Goal: Check status: Check status

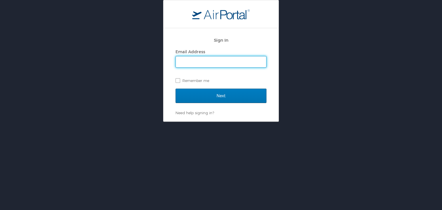
type input "[EMAIL_ADDRESS][DOMAIN_NAME]"
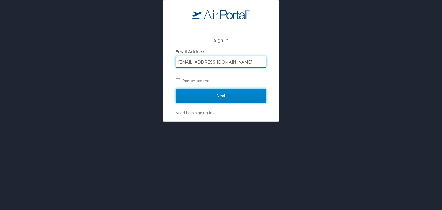
click at [201, 97] on input "Next" at bounding box center [221, 96] width 91 height 14
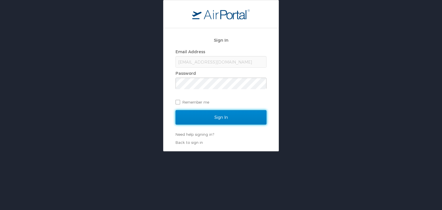
click at [214, 117] on input "Sign In" at bounding box center [221, 117] width 91 height 14
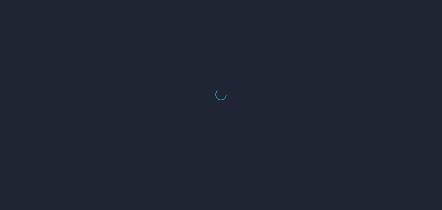
select select "US"
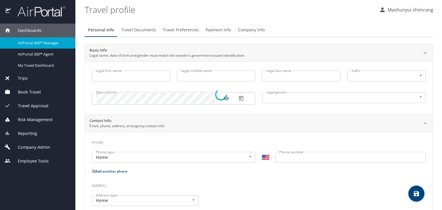
select select "IN"
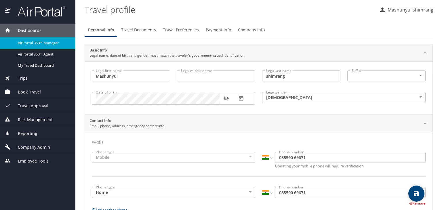
type input "Mashunyui"
type input "shimrang"
type input "Male"
click at [33, 11] on img at bounding box center [38, 11] width 54 height 11
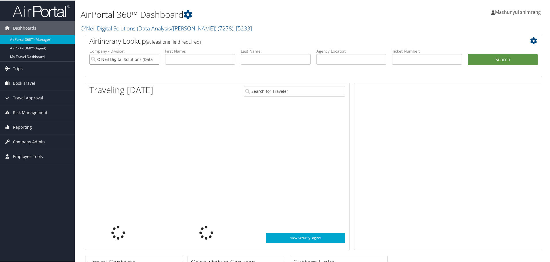
drag, startPoint x: 155, startPoint y: 60, endPoint x: 169, endPoint y: 68, distance: 16.5
click at [155, 60] on input "O'Neil Digital Solutions (Data Analysis/William O'Neil)" at bounding box center [125, 59] width 70 height 11
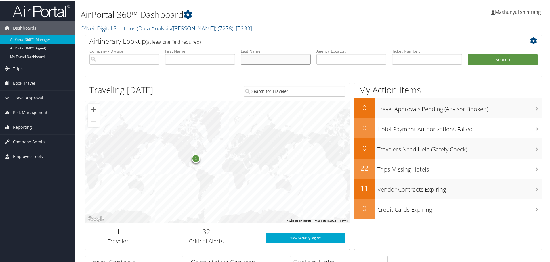
drag, startPoint x: 278, startPoint y: 55, endPoint x: 270, endPoint y: 55, distance: 8.4
click at [278, 55] on input "text" at bounding box center [276, 59] width 70 height 11
click at [345, 59] on input "text" at bounding box center [352, 59] width 70 height 11
paste input "C5HYK3"
type input "C5HYK3"
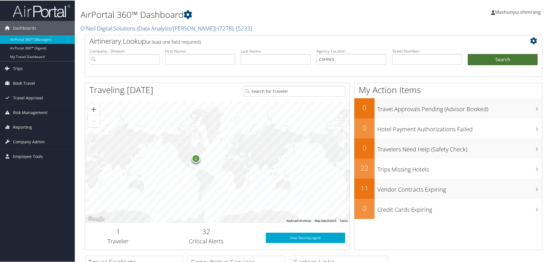
click at [502, 58] on button "Search" at bounding box center [503, 60] width 70 height 12
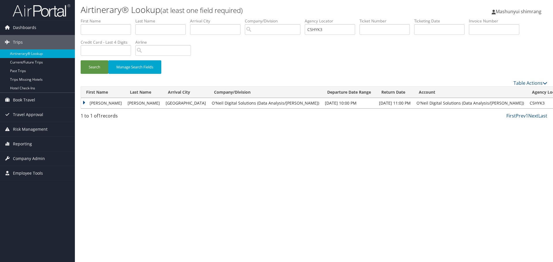
drag, startPoint x: 83, startPoint y: 103, endPoint x: 166, endPoint y: 124, distance: 85.9
click at [83, 103] on td "GREGORY S" at bounding box center [103, 103] width 44 height 10
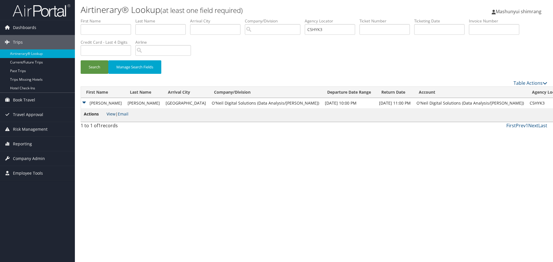
click at [109, 113] on link "View" at bounding box center [110, 113] width 9 height 5
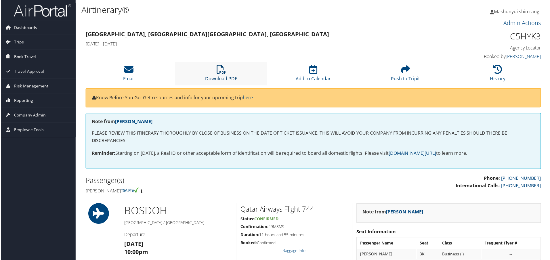
click at [218, 69] on icon at bounding box center [220, 69] width 9 height 9
